Goal: Task Accomplishment & Management: Manage account settings

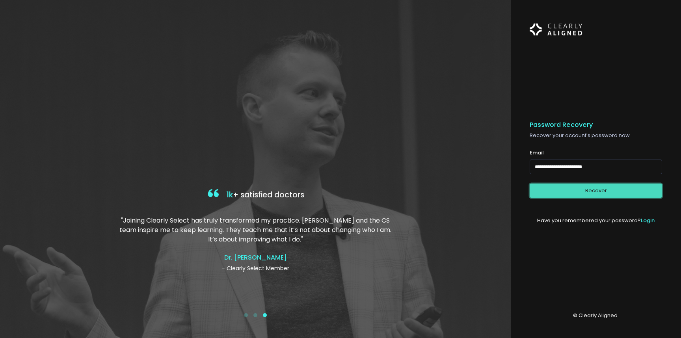
click at [586, 190] on button "Recover" at bounding box center [596, 191] width 132 height 15
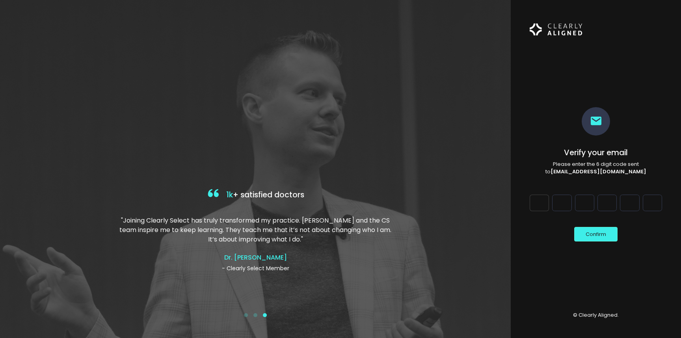
click at [542, 203] on input "Digit 1" at bounding box center [539, 203] width 19 height 17
type input "*"
click at [566, 203] on input "Digit 2" at bounding box center [561, 203] width 19 height 17
type input "*"
click at [587, 204] on input "Digit 3" at bounding box center [584, 203] width 19 height 17
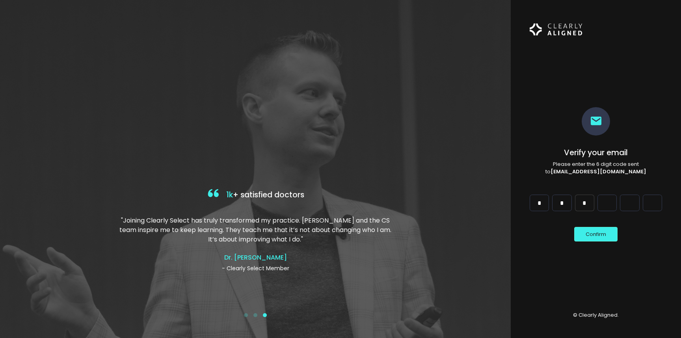
type input "*"
click at [599, 234] on button "Confirm" at bounding box center [595, 234] width 43 height 15
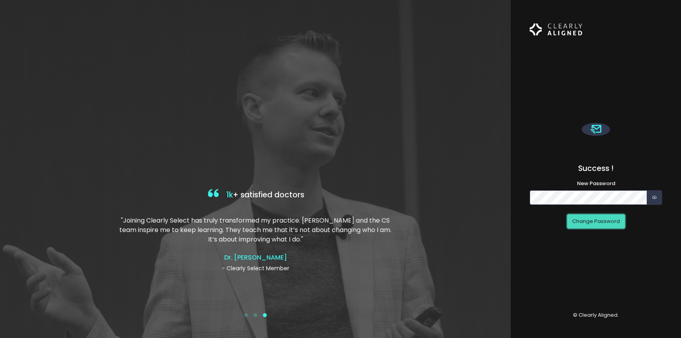
click at [612, 223] on button "Change Password" at bounding box center [596, 221] width 58 height 15
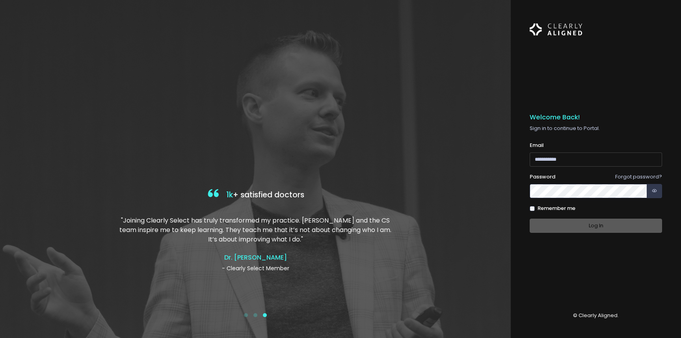
type input "**********"
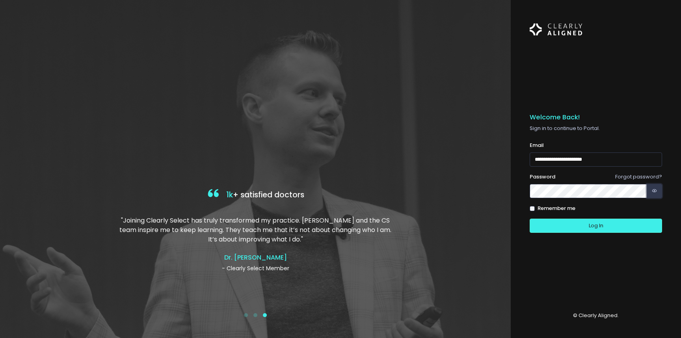
click at [656, 191] on icon "button" at bounding box center [654, 190] width 5 height 7
click at [591, 227] on button "Log In" at bounding box center [596, 226] width 132 height 15
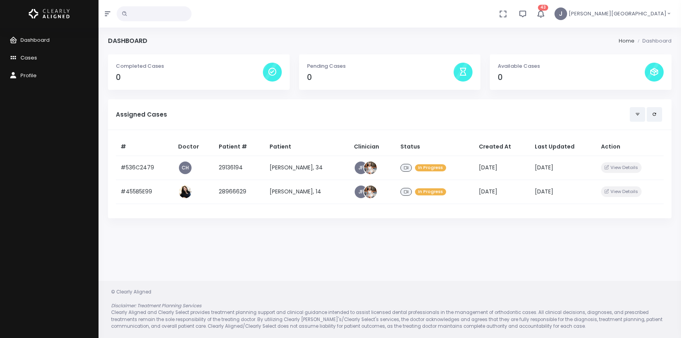
click at [27, 56] on span "Cases" at bounding box center [28, 57] width 17 height 7
